Goal: Check status

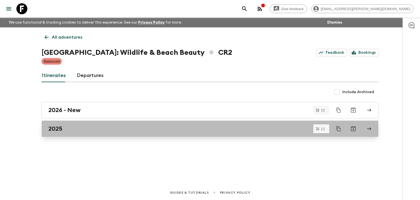
click at [57, 126] on h2 "2025" at bounding box center [55, 128] width 14 height 7
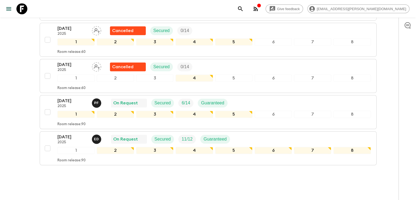
scroll to position [383, 0]
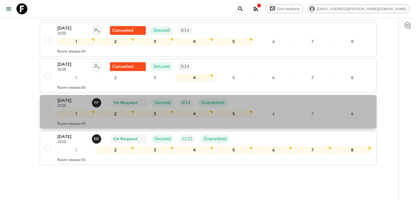
click at [67, 98] on p "[DATE]" at bounding box center [72, 100] width 30 height 7
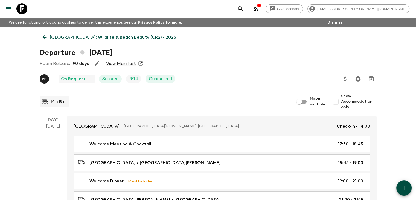
click at [123, 65] on link "View Manifest" at bounding box center [121, 63] width 30 height 5
